Goal: Information Seeking & Learning: Learn about a topic

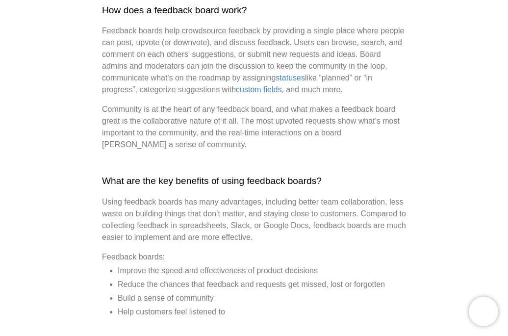
scroll to position [608, 0]
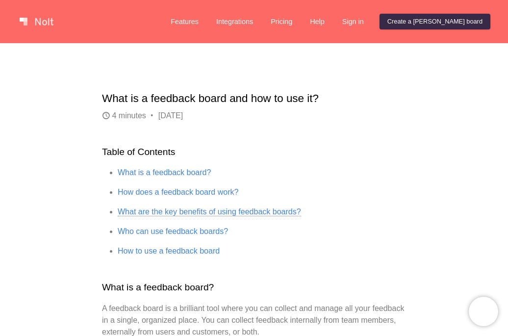
click at [244, 214] on link "What are the key benefits of using feedback boards?" at bounding box center [209, 211] width 183 height 9
click at [209, 176] on link "What is a feedback board?" at bounding box center [164, 172] width 93 height 9
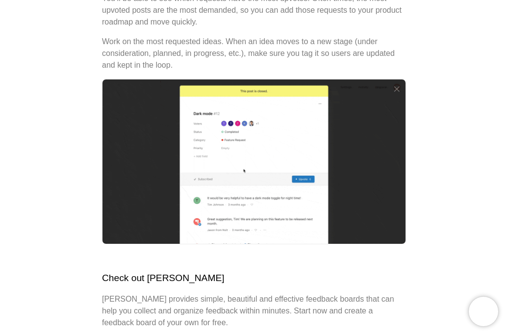
scroll to position [3385, 0]
